Goal: Answer question/provide support

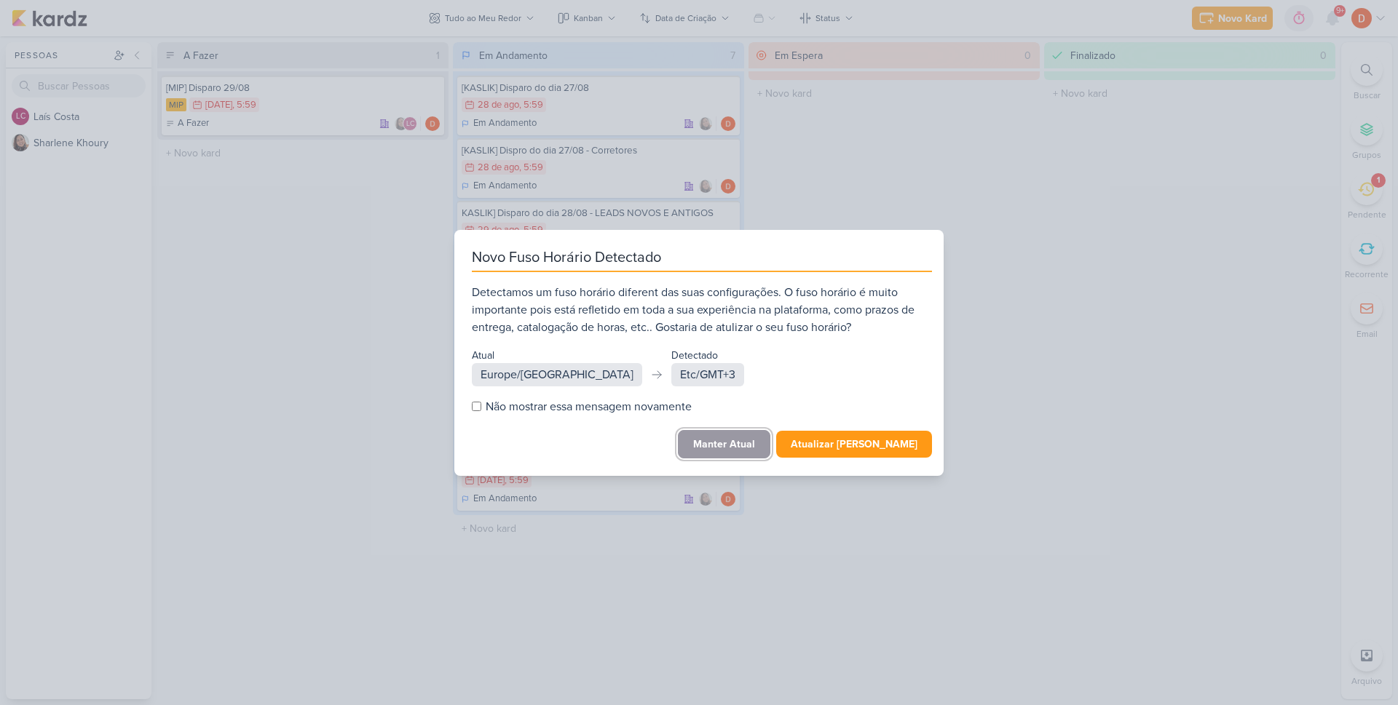
click at [764, 437] on button "Manter Atual" at bounding box center [724, 444] width 92 height 28
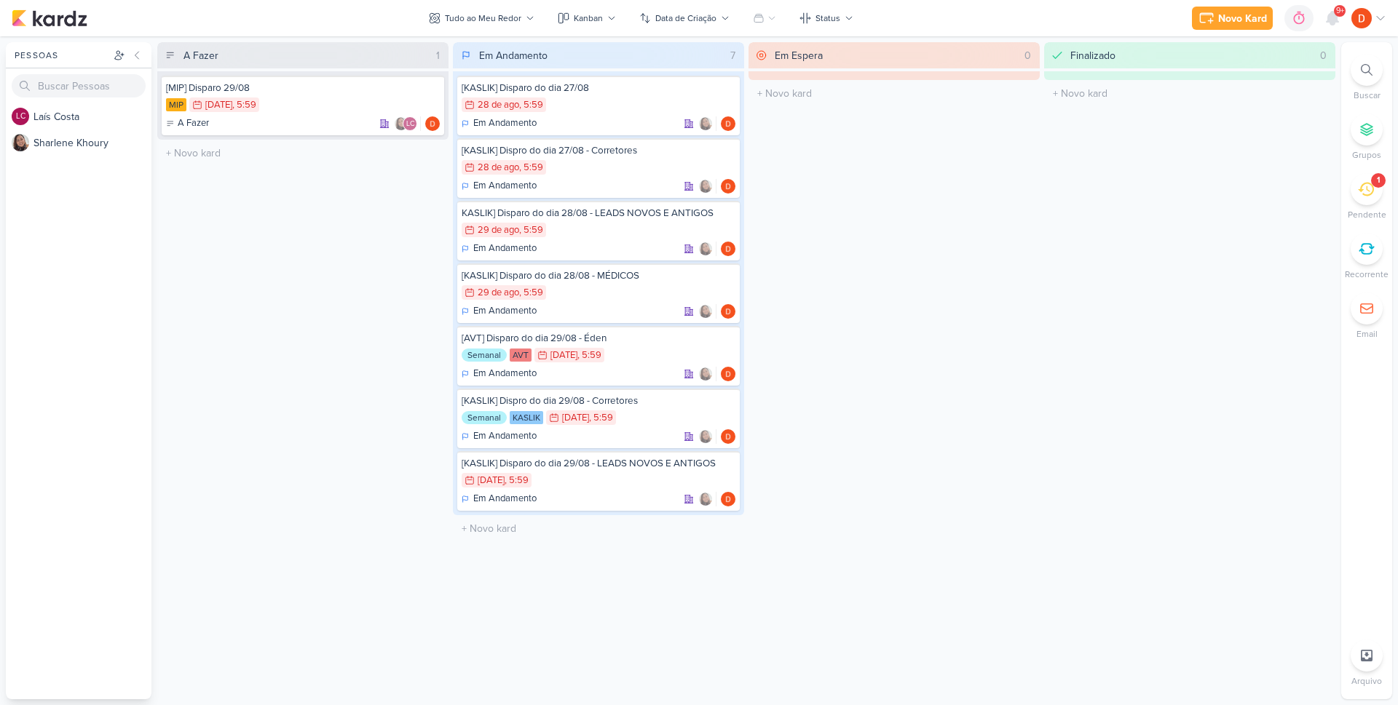
click at [1369, 184] on icon at bounding box center [1366, 189] width 16 height 16
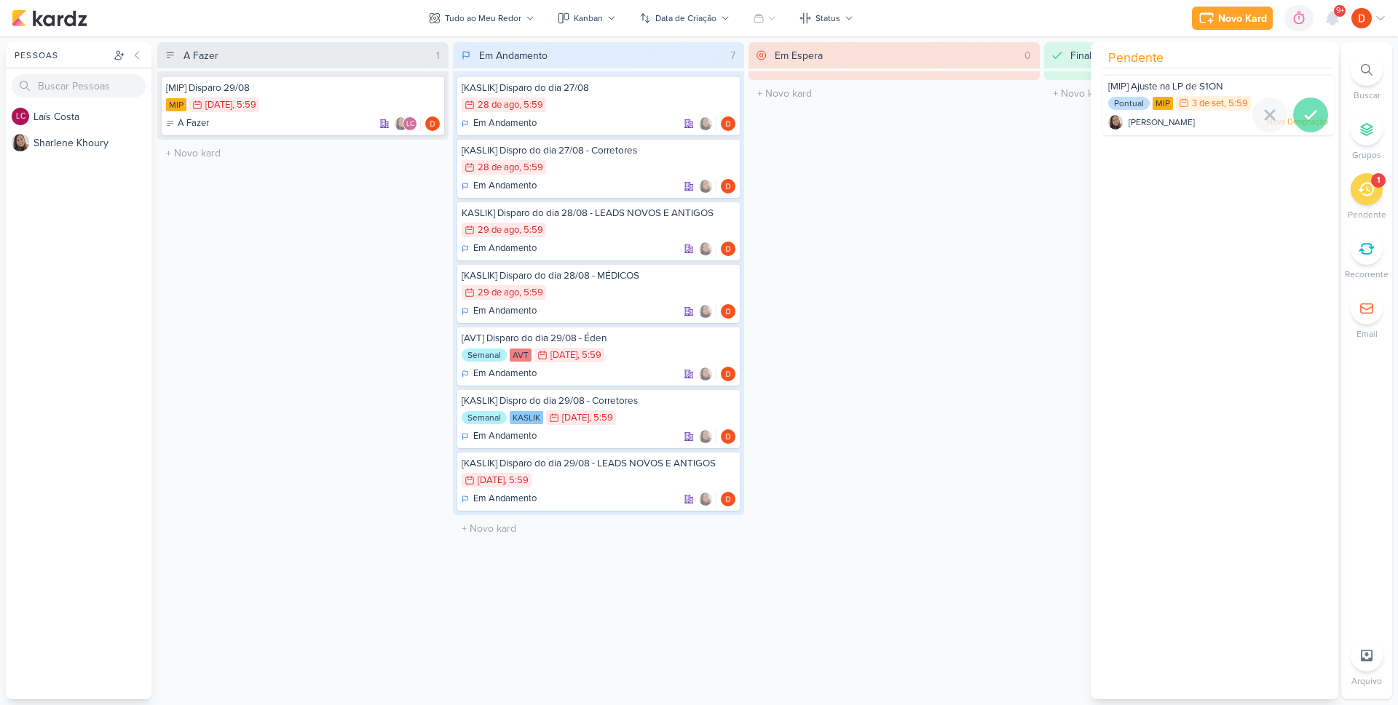
click at [1295, 108] on div at bounding box center [1310, 115] width 35 height 35
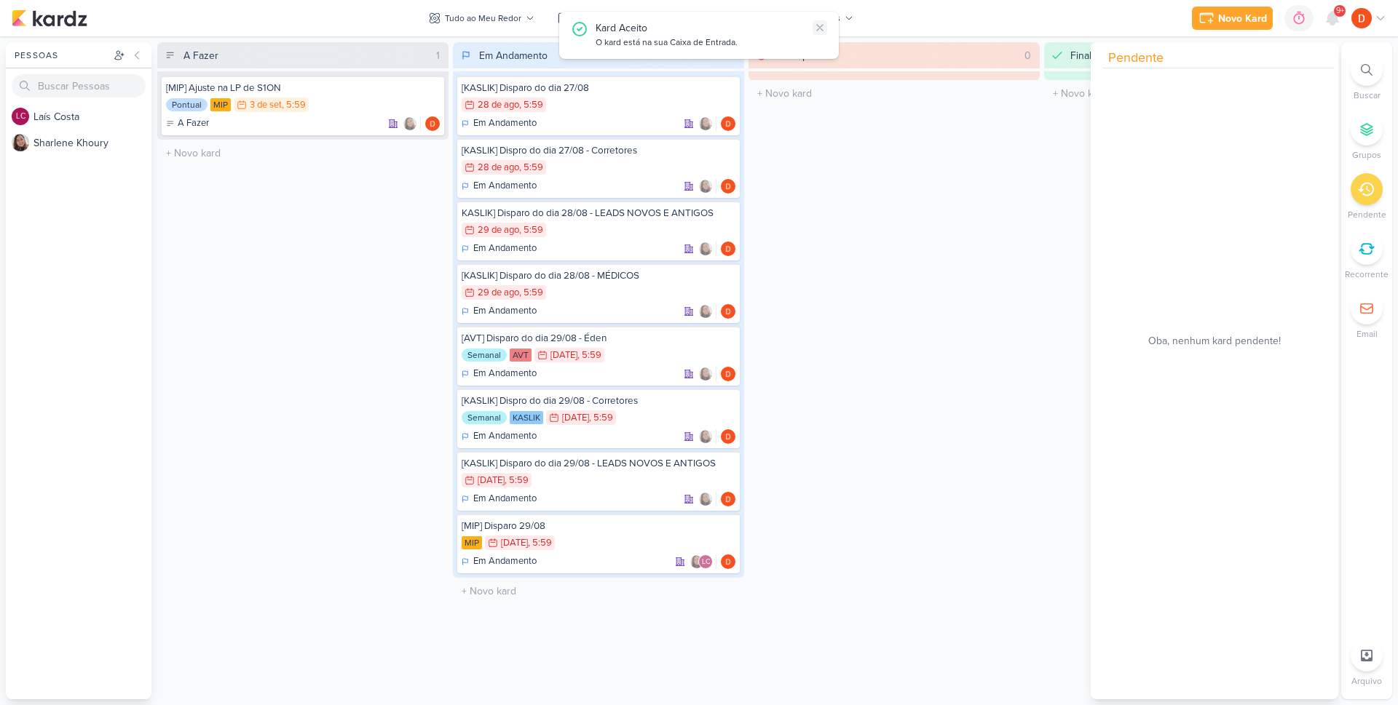
click at [821, 28] on icon at bounding box center [820, 28] width 12 height 12
click at [991, 159] on div "Em Espera 0 O título do kard deve ter menos que 100 caracteres" at bounding box center [893, 370] width 291 height 657
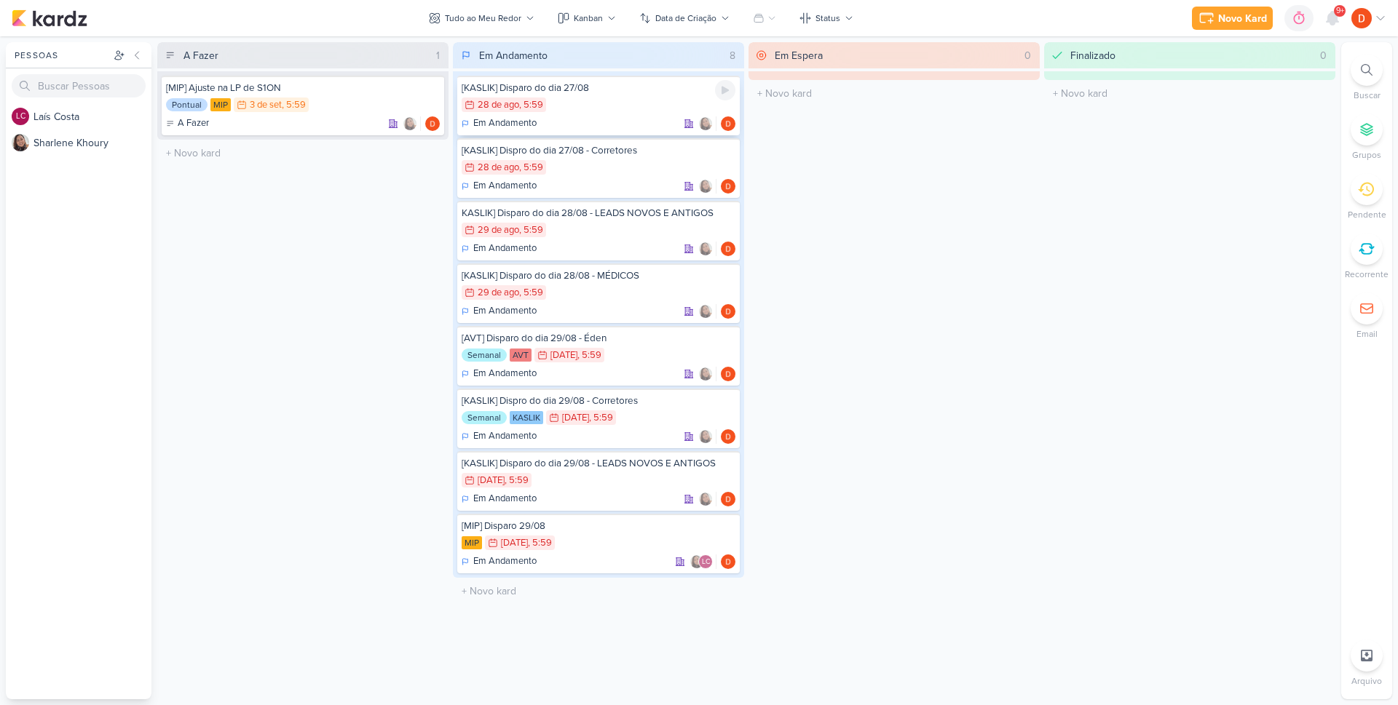
click at [673, 104] on div "28/8 [DATE] 5:59" at bounding box center [599, 106] width 274 height 16
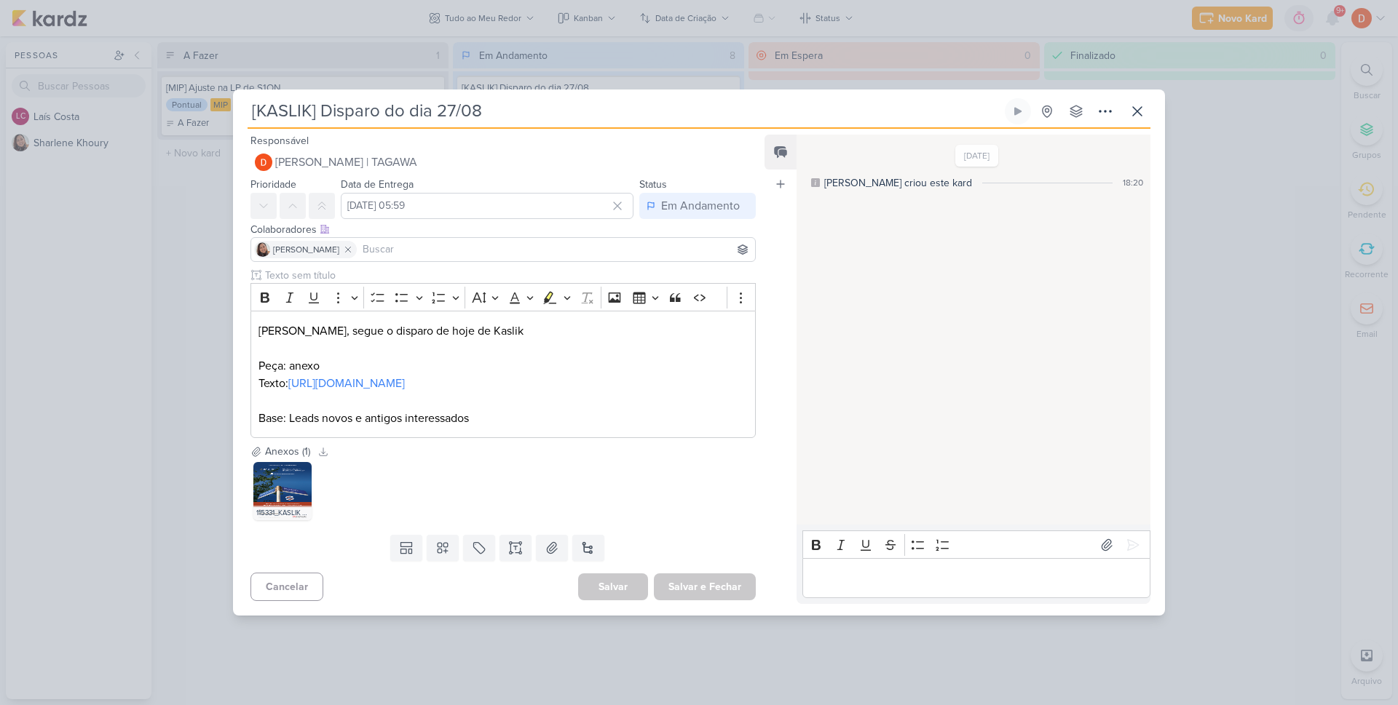
click at [1157, 143] on div "Responsável [PERSON_NAME] | TAGAWA Nenhum contato encontrado create new contact…" at bounding box center [699, 372] width 932 height 487
click at [1138, 103] on icon at bounding box center [1136, 111] width 17 height 17
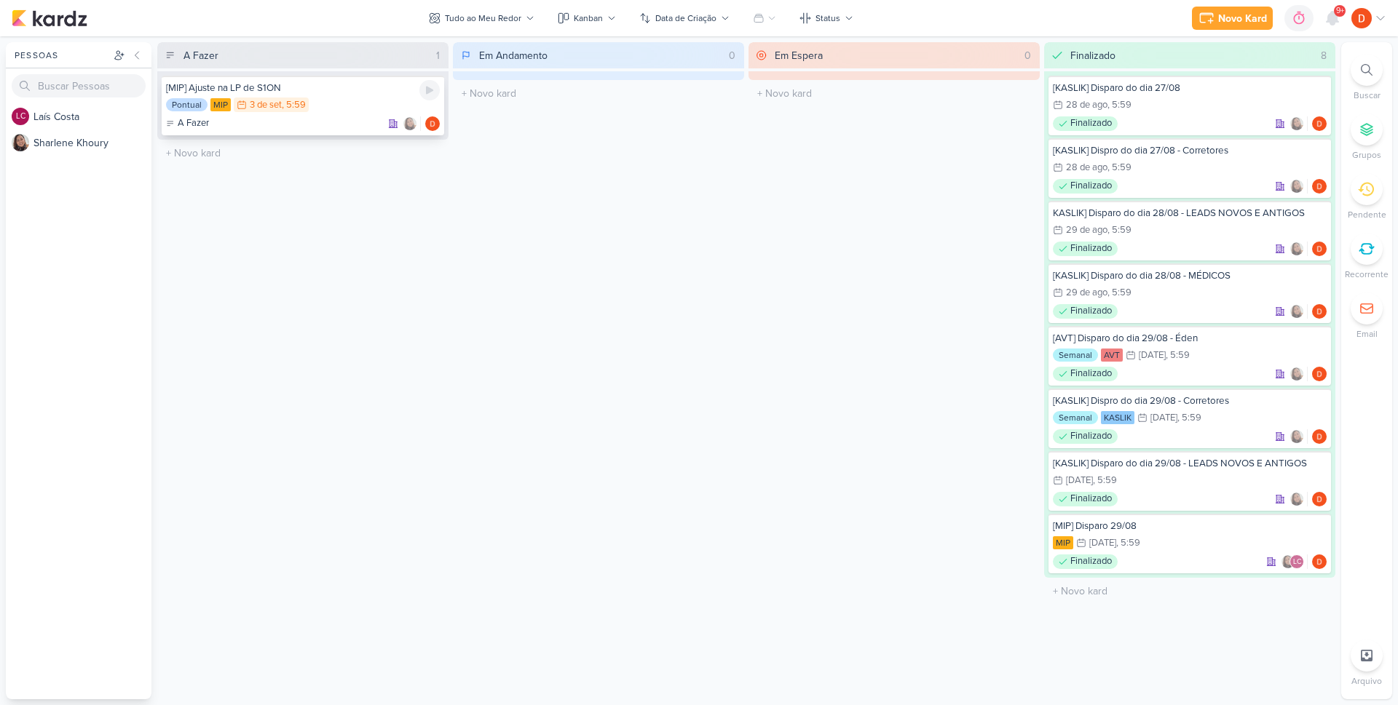
click at [314, 100] on div "Pontual MIP 3/9 [DATE] 5:59" at bounding box center [303, 106] width 274 height 16
click at [0, 0] on div at bounding box center [0, 0] width 0 height 0
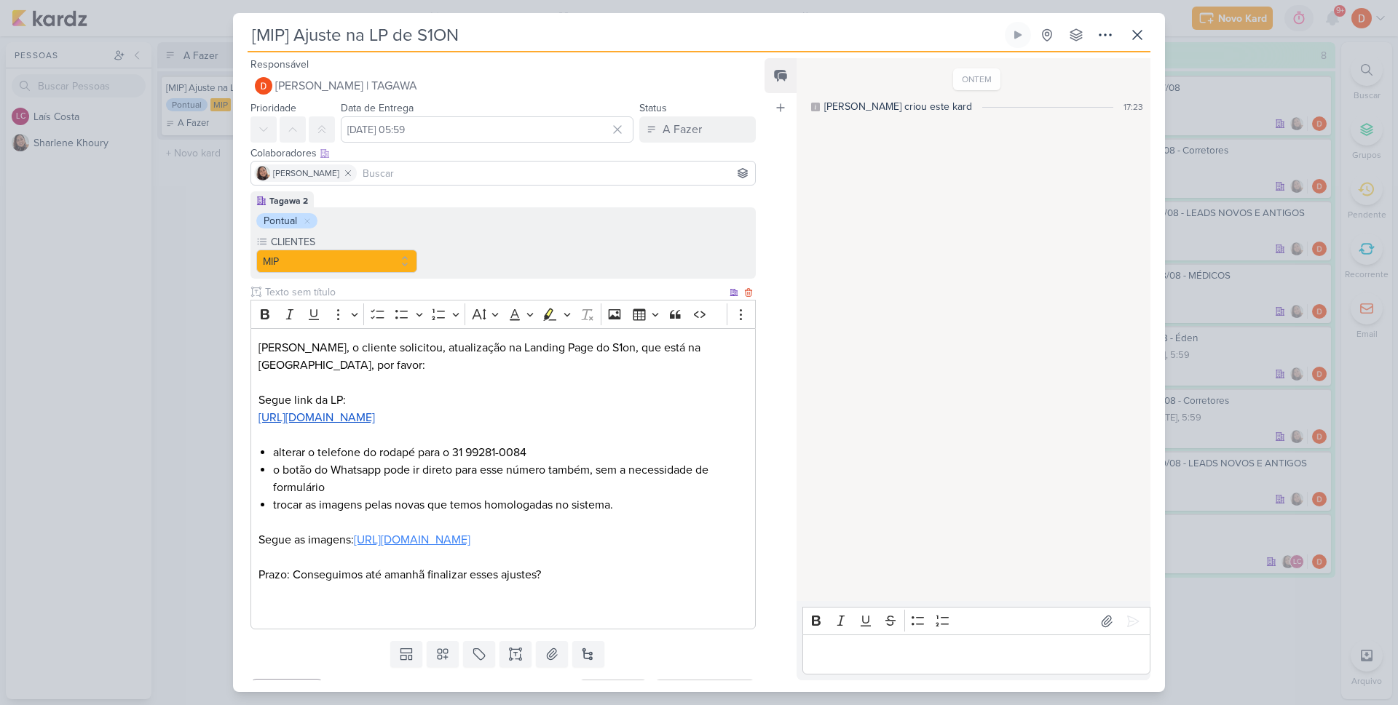
click at [418, 538] on link "[URL][DOMAIN_NAME]" at bounding box center [412, 540] width 116 height 15
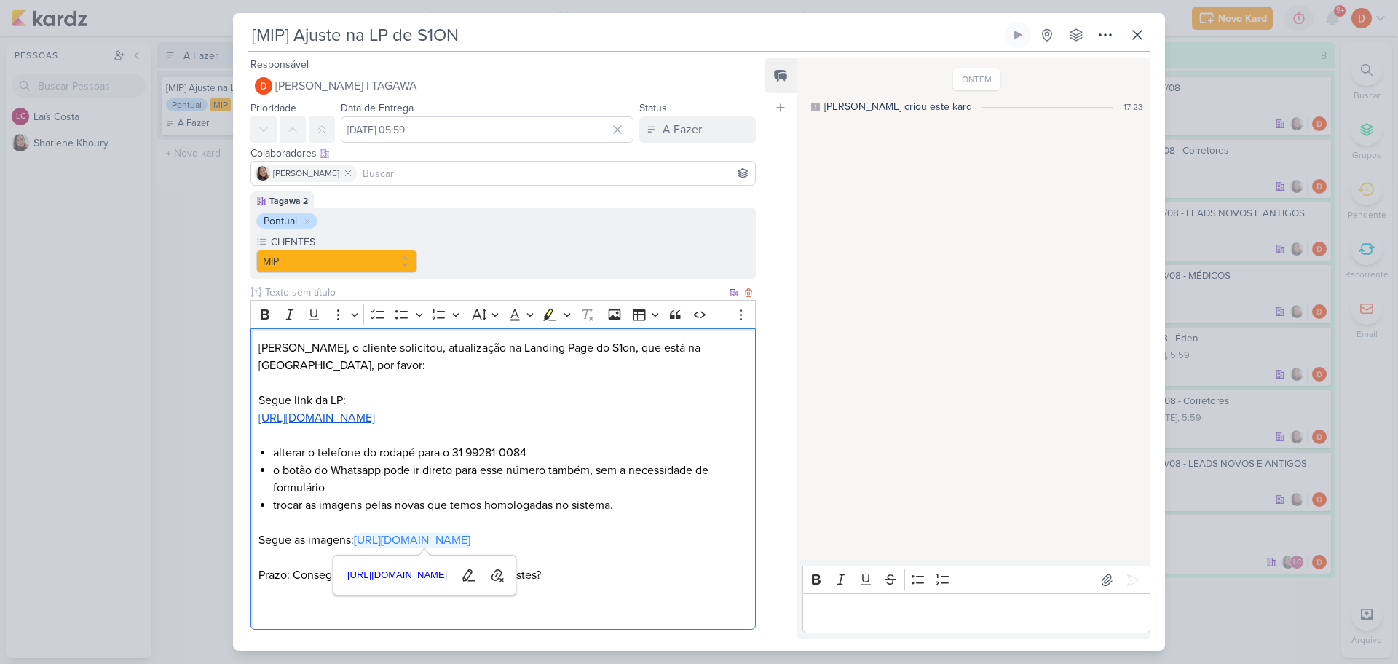
click at [481, 488] on li "o botão do Whatsapp pode ir direto para esse número também, sem a necessidade d…" at bounding box center [510, 479] width 475 height 35
drag, startPoint x: 456, startPoint y: 451, endPoint x: 531, endPoint y: 456, distance: 75.2
click at [531, 456] on li "alterar o telefone do rodapé para o 31 99281-0084" at bounding box center [510, 452] width 475 height 17
copy li "31 99281-0084"
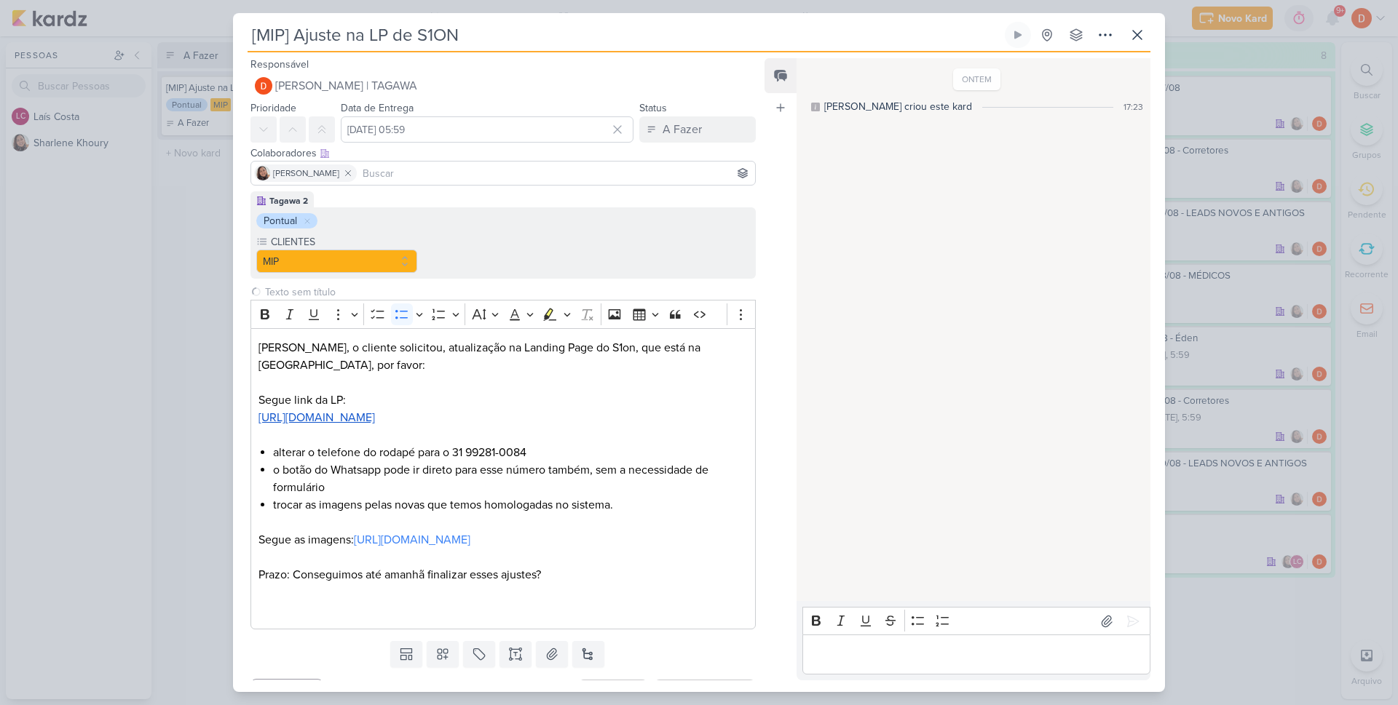
click at [114, 436] on div "[MIP] Ajuste na LP de S1ON Criado por [PERSON_NAME]" at bounding box center [699, 352] width 1398 height 705
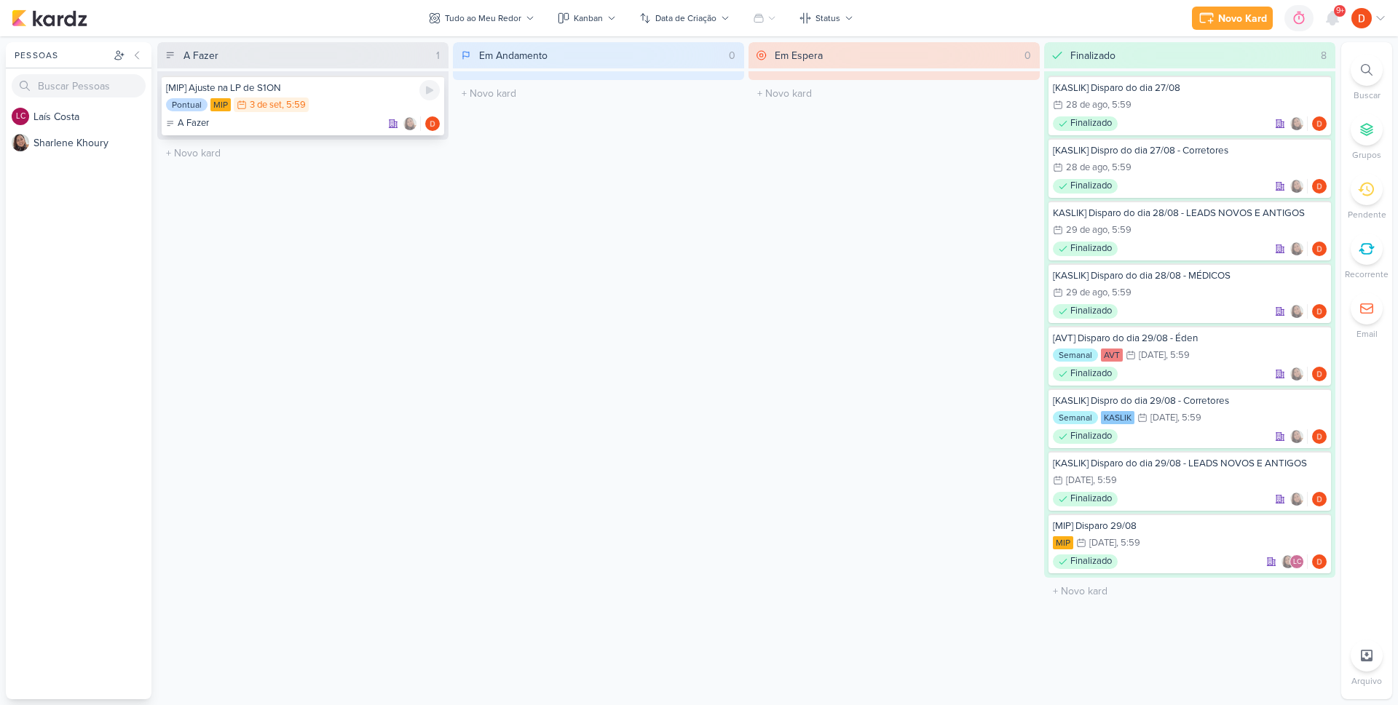
click at [316, 86] on div "[MIP] Ajuste na LP de S1ON" at bounding box center [303, 88] width 274 height 13
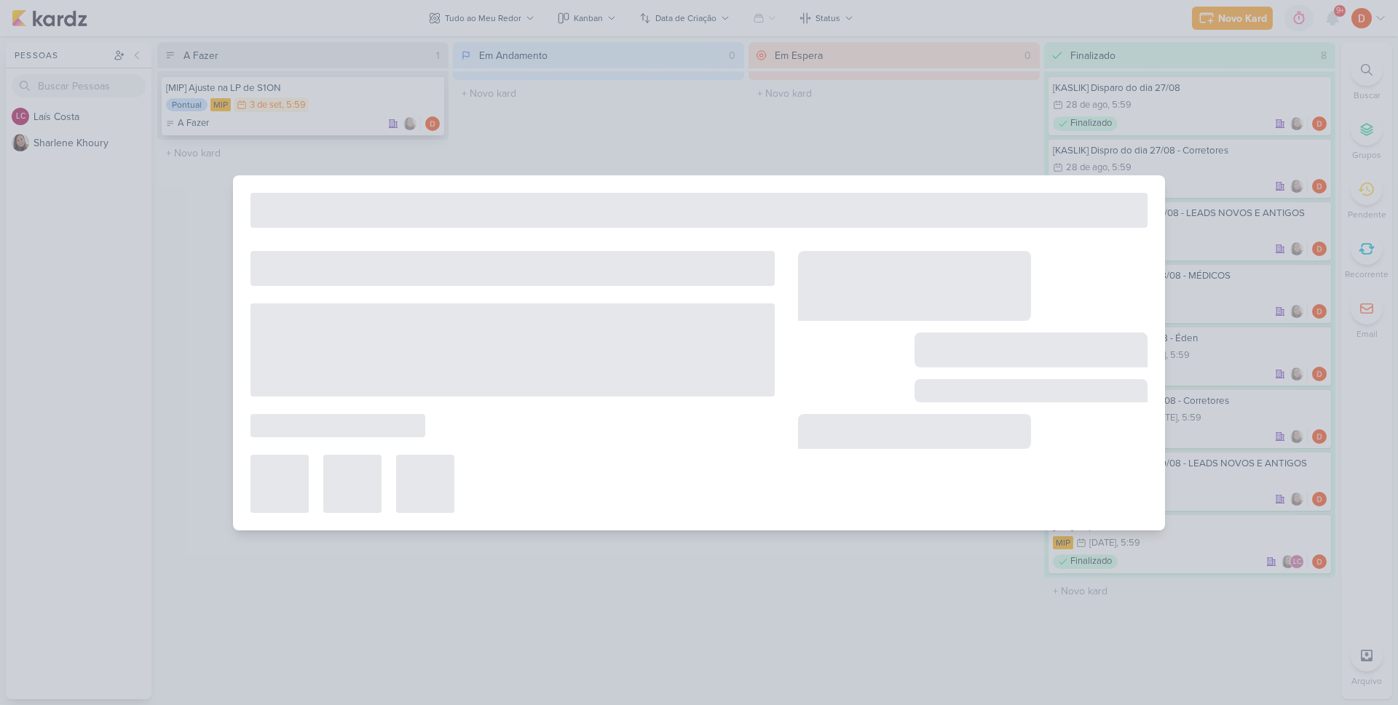
click at [316, 86] on div at bounding box center [699, 352] width 1398 height 705
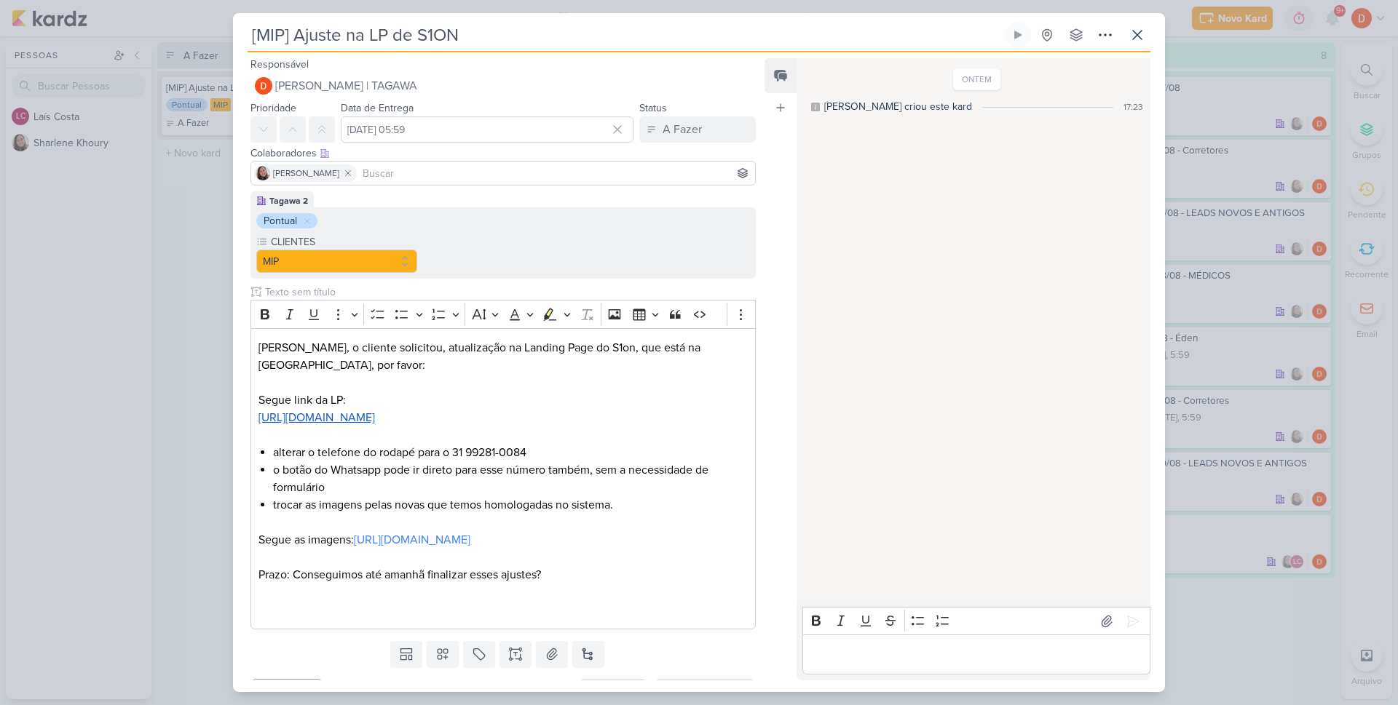
click at [221, 318] on div "[MIP] Ajuste na LP de S1ON Criado por [PERSON_NAME]" at bounding box center [699, 352] width 1398 height 705
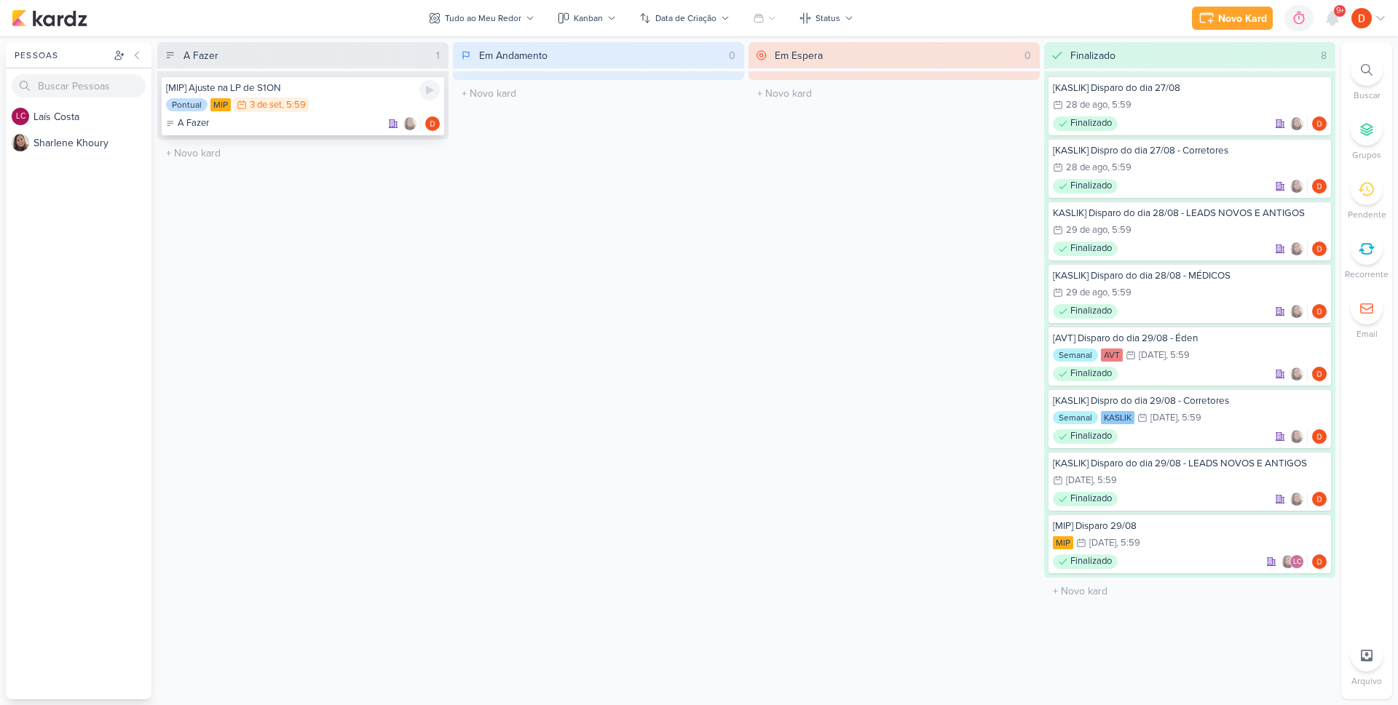
click at [357, 97] on div "[MIP] Ajuste na LP de S1ON Pontual MIP 3/9 [DATE] 5:59 A Fazer" at bounding box center [303, 106] width 282 height 60
click at [0, 0] on div at bounding box center [0, 0] width 0 height 0
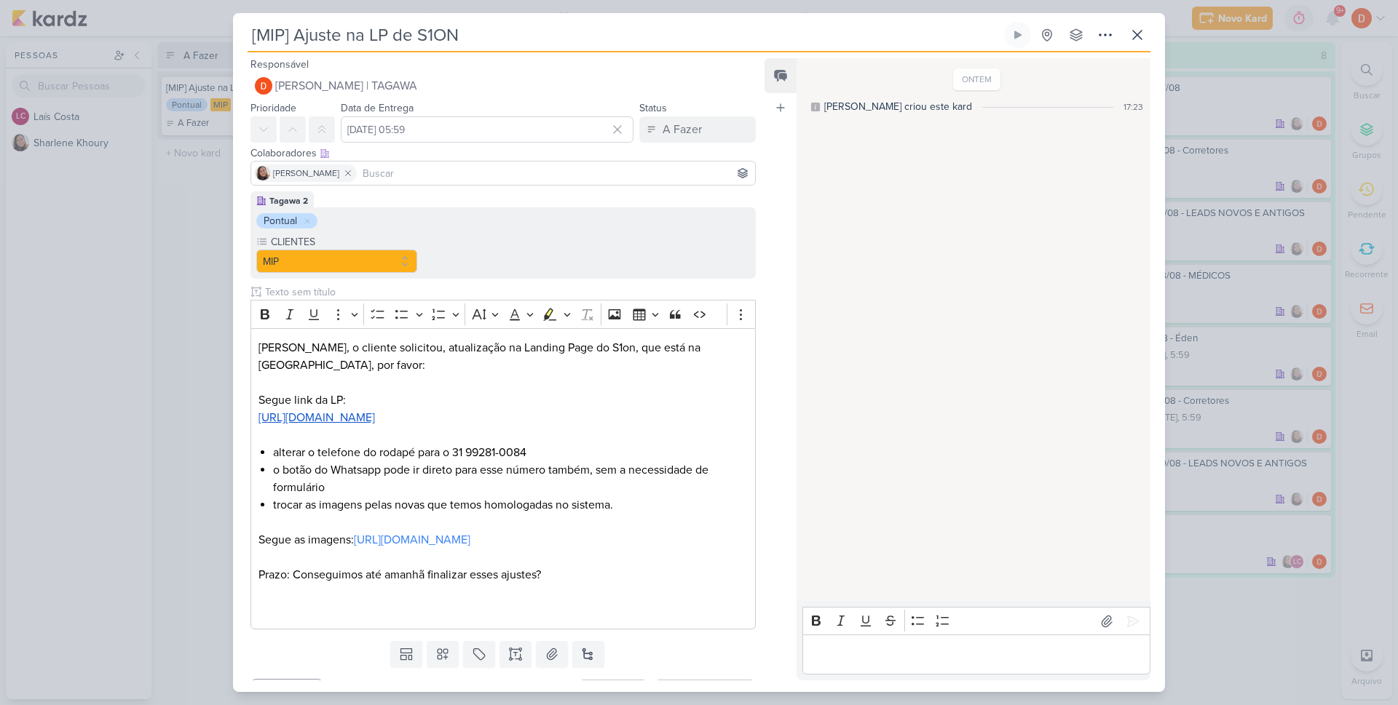
click at [194, 203] on div "[MIP] Ajuste na LP de S1ON Criado por [PERSON_NAME]" at bounding box center [699, 352] width 1398 height 705
